Goal: Obtain resource: Download file/media

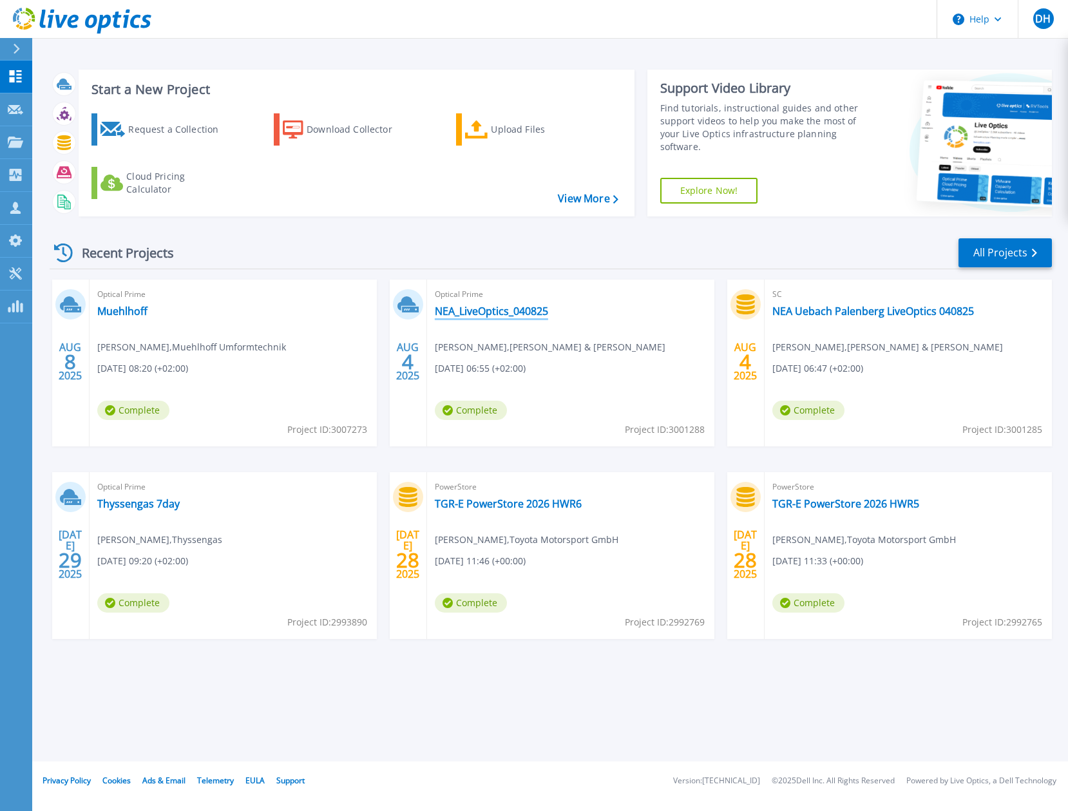
click at [469, 317] on link "NEA_LiveOptics_040825" at bounding box center [491, 311] width 113 height 13
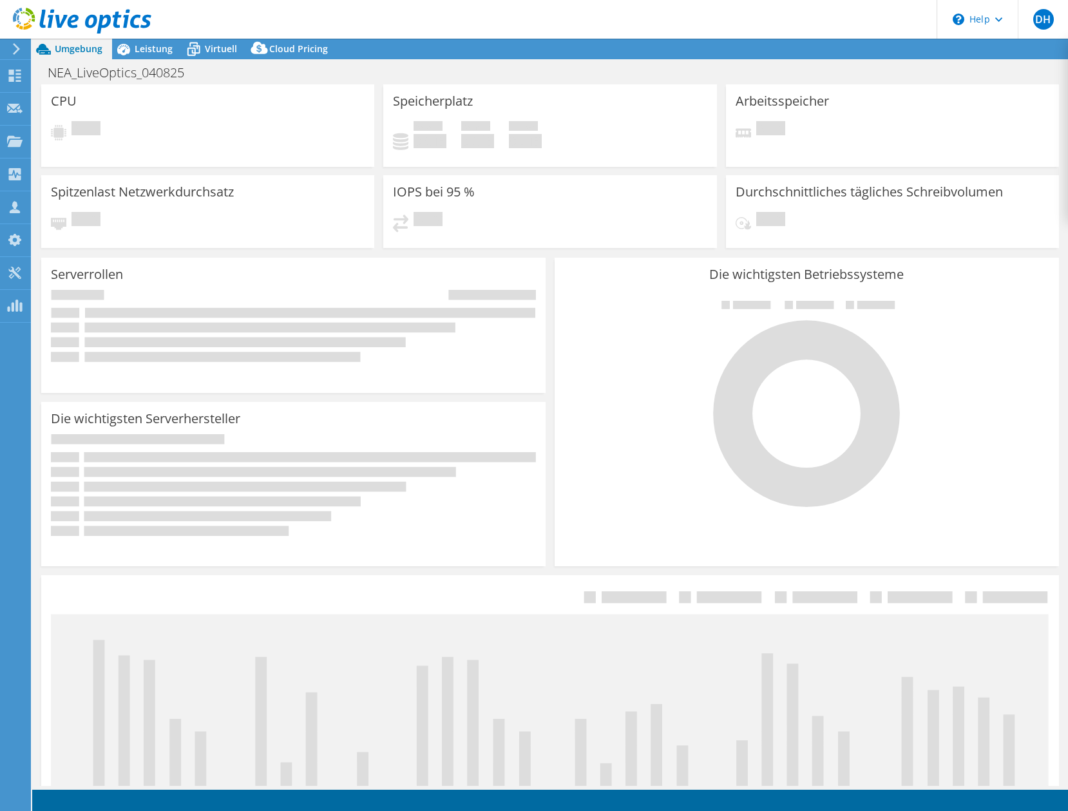
select select "USD"
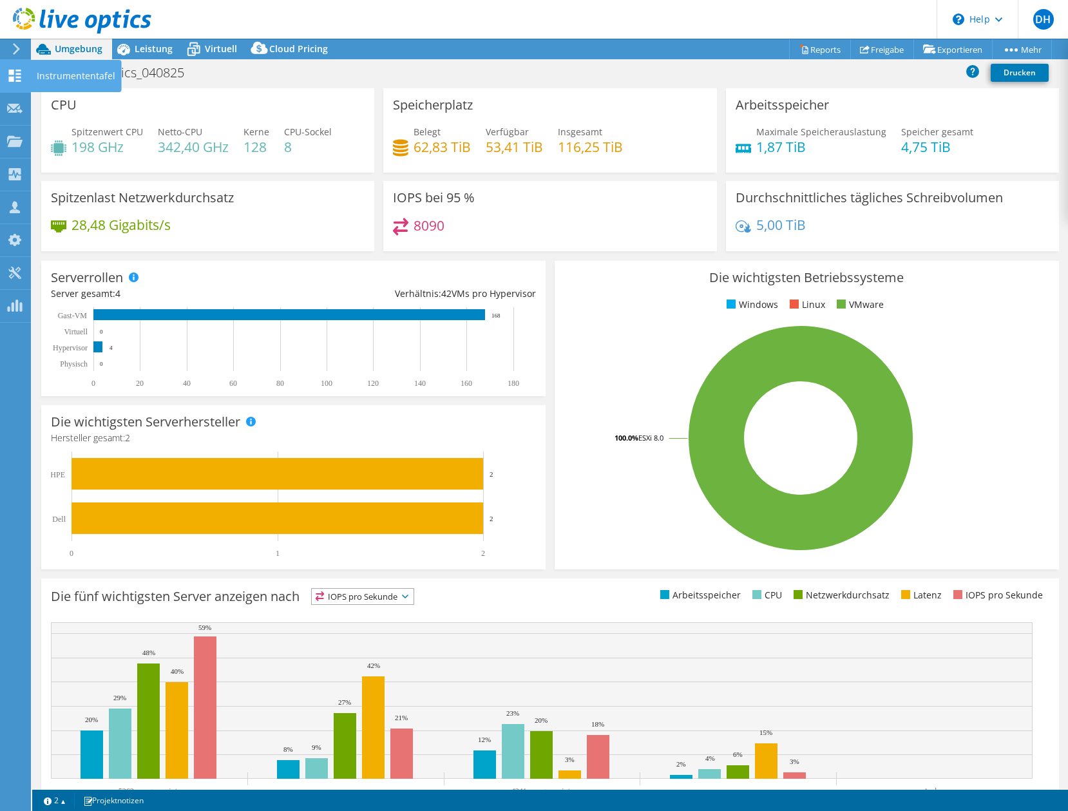
click at [12, 80] on use at bounding box center [15, 76] width 12 height 12
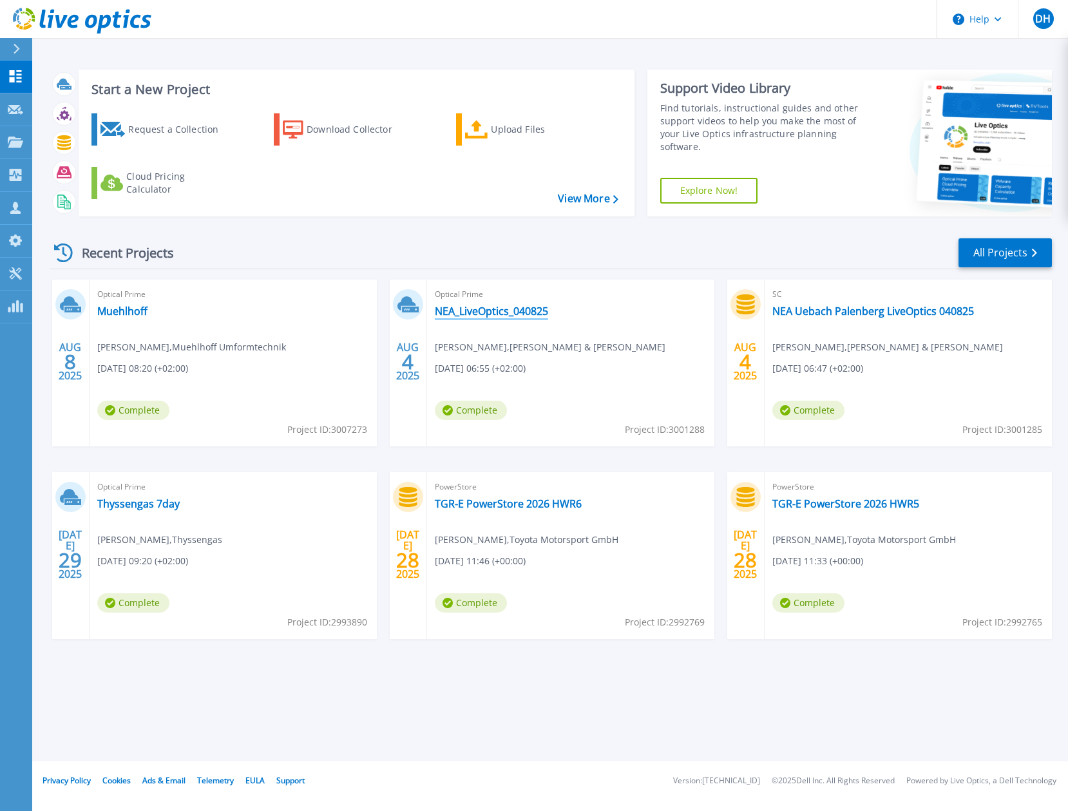
click at [497, 316] on link "NEA_LiveOptics_040825" at bounding box center [491, 311] width 113 height 13
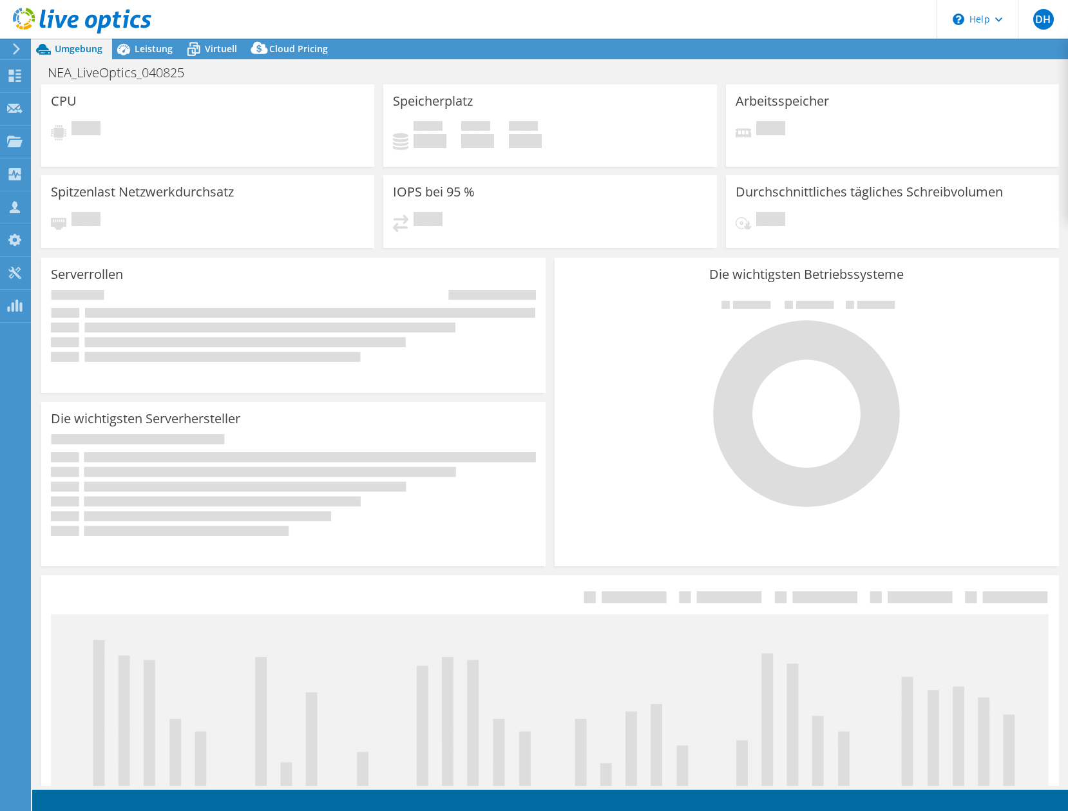
select select "USD"
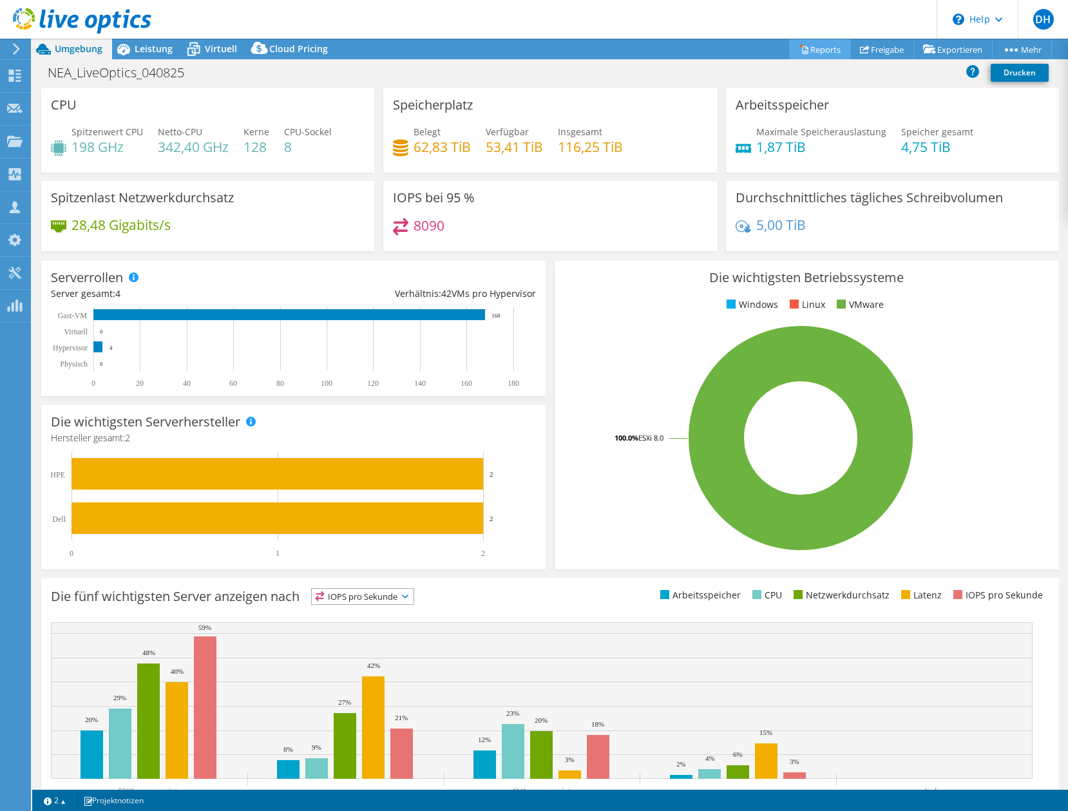
click at [811, 52] on link "Reports" at bounding box center [820, 49] width 62 height 20
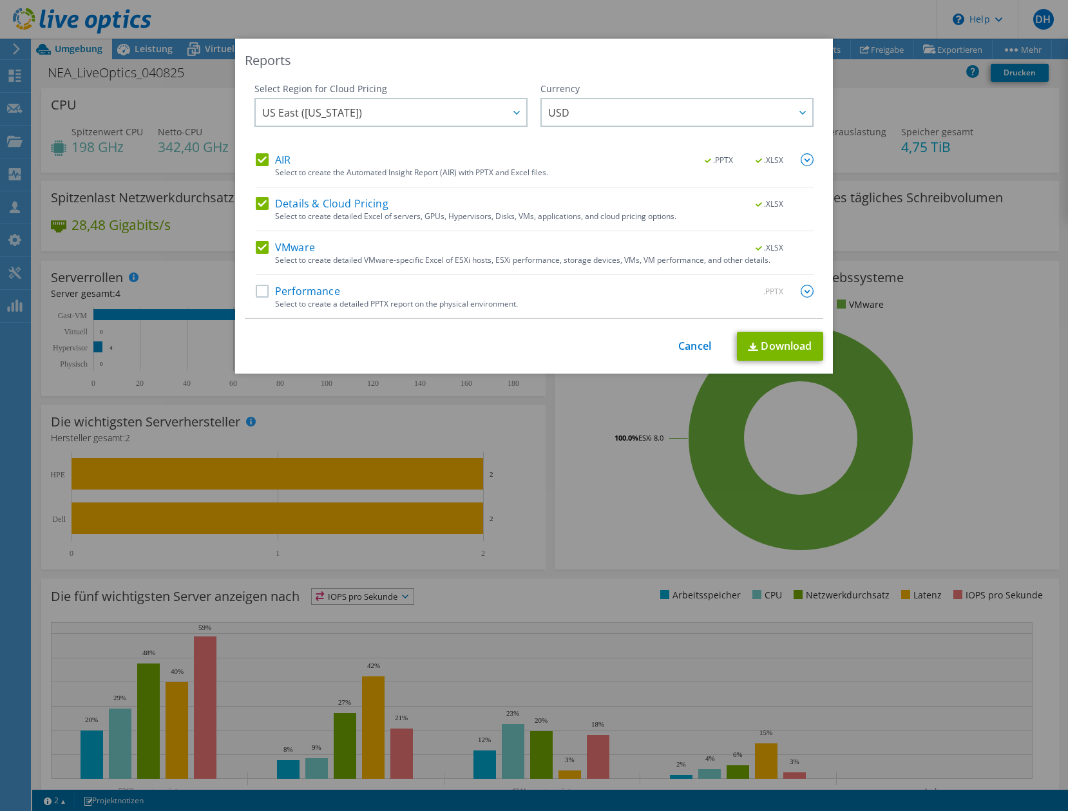
click at [259, 297] on label "Performance" at bounding box center [298, 291] width 84 height 13
click at [0, 0] on input "Performance" at bounding box center [0, 0] width 0 height 0
click at [780, 348] on link "Download" at bounding box center [780, 346] width 86 height 29
